Goal: Task Accomplishment & Management: Manage account settings

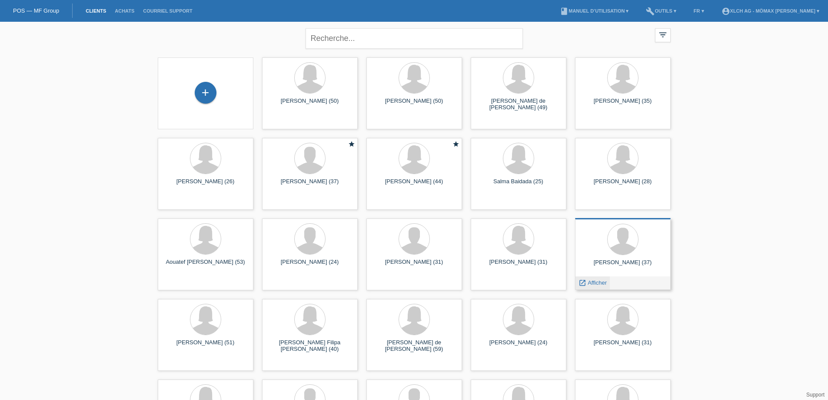
click at [592, 282] on span "Afficher" at bounding box center [597, 282] width 19 height 7
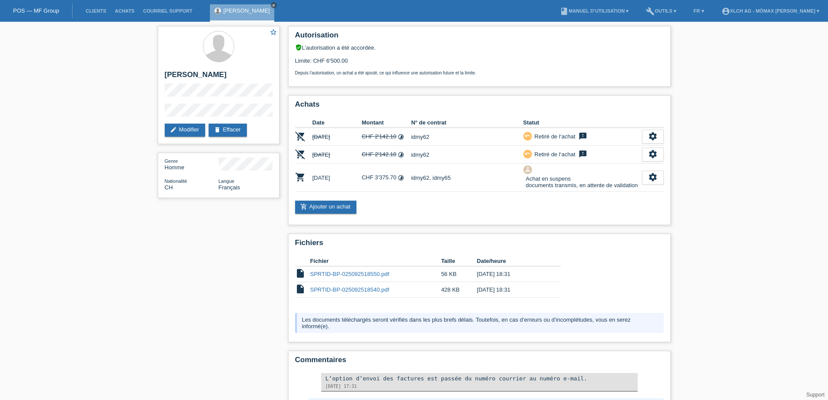
click at [272, 4] on icon "close" at bounding box center [274, 5] width 4 height 4
click at [91, 11] on link "Clients" at bounding box center [95, 10] width 29 height 5
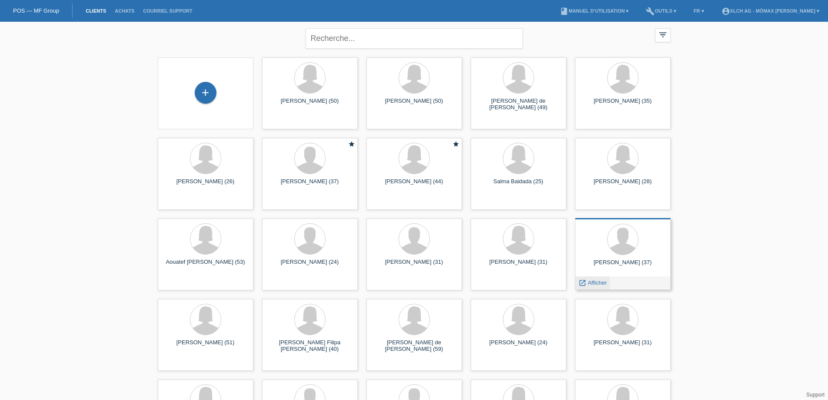
click at [593, 284] on span "Afficher" at bounding box center [597, 282] width 19 height 7
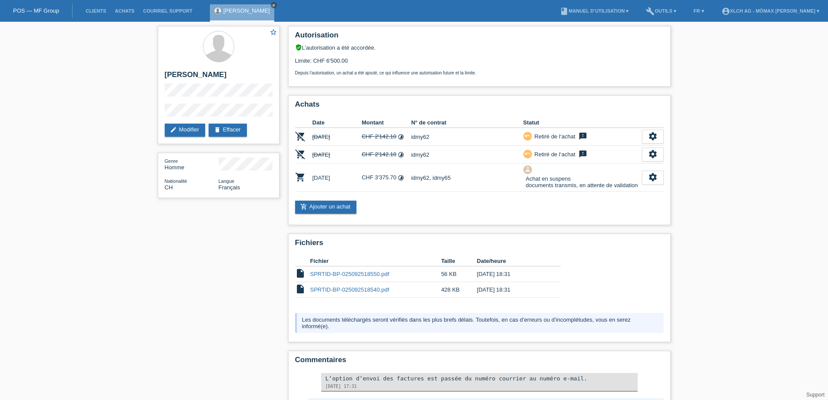
click at [272, 4] on icon "close" at bounding box center [274, 5] width 4 height 4
click at [97, 13] on link "Clients" at bounding box center [95, 10] width 29 height 5
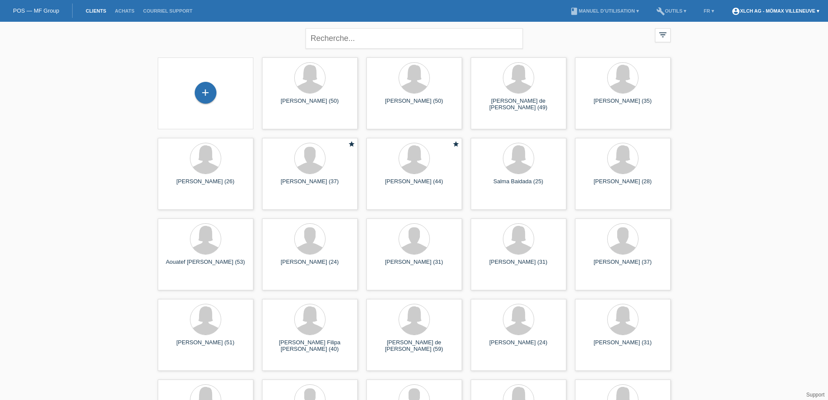
click at [793, 9] on link "account_circle XLCH AG - Mömax Villeneuve ▾" at bounding box center [775, 10] width 97 height 5
click at [747, 59] on link "Déconnexion" at bounding box center [737, 62] width 33 height 7
